Goal: Transaction & Acquisition: Register for event/course

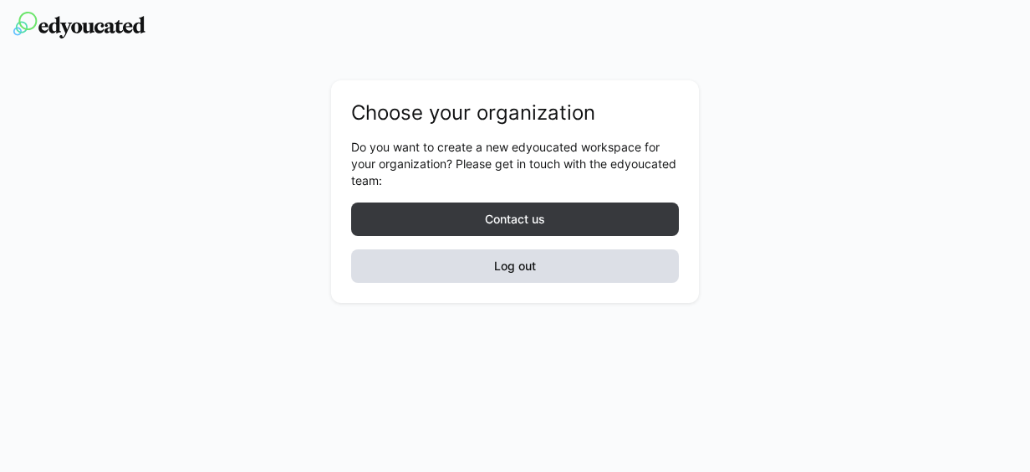
click at [547, 256] on span "Log out" at bounding box center [515, 265] width 328 height 33
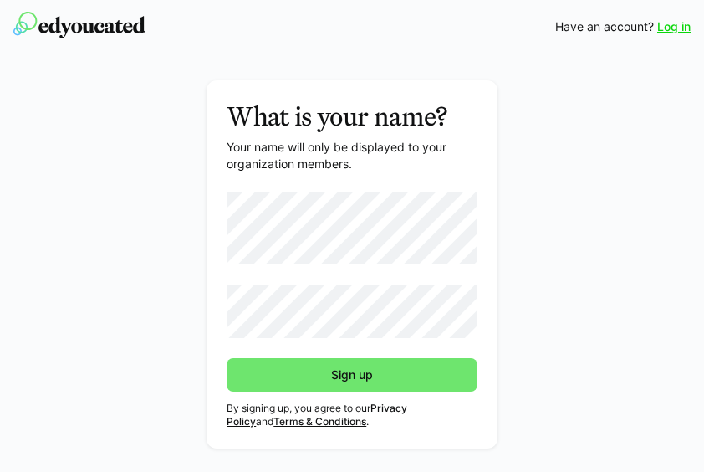
click at [300, 240] on form at bounding box center [352, 265] width 251 height 146
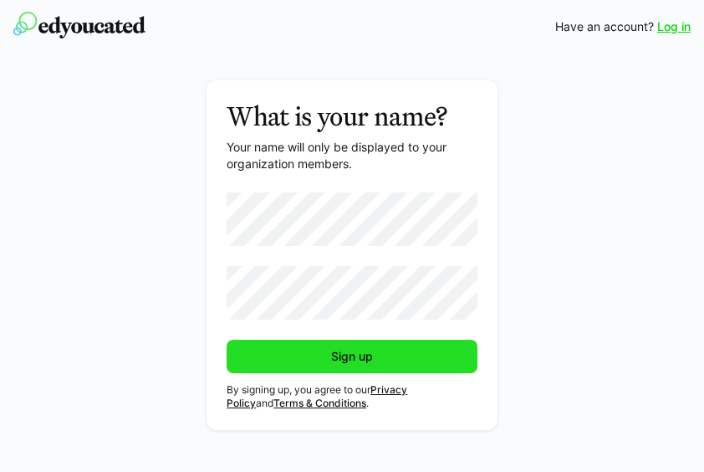
click at [305, 354] on span "Sign up" at bounding box center [352, 356] width 251 height 33
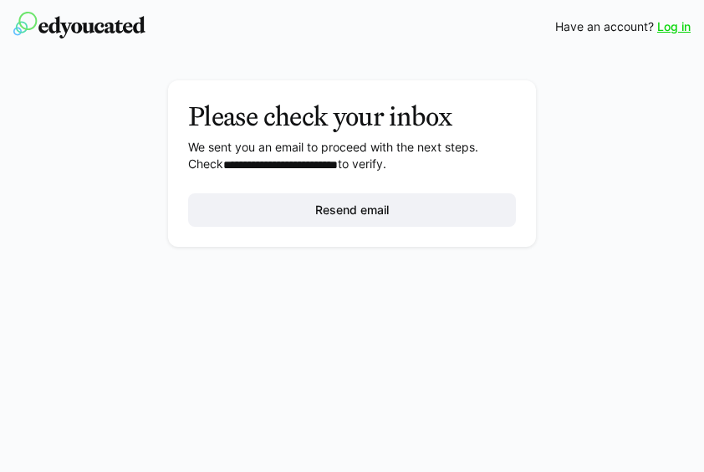
click at [671, 28] on link "Log in" at bounding box center [673, 26] width 33 height 17
